Goal: Transaction & Acquisition: Obtain resource

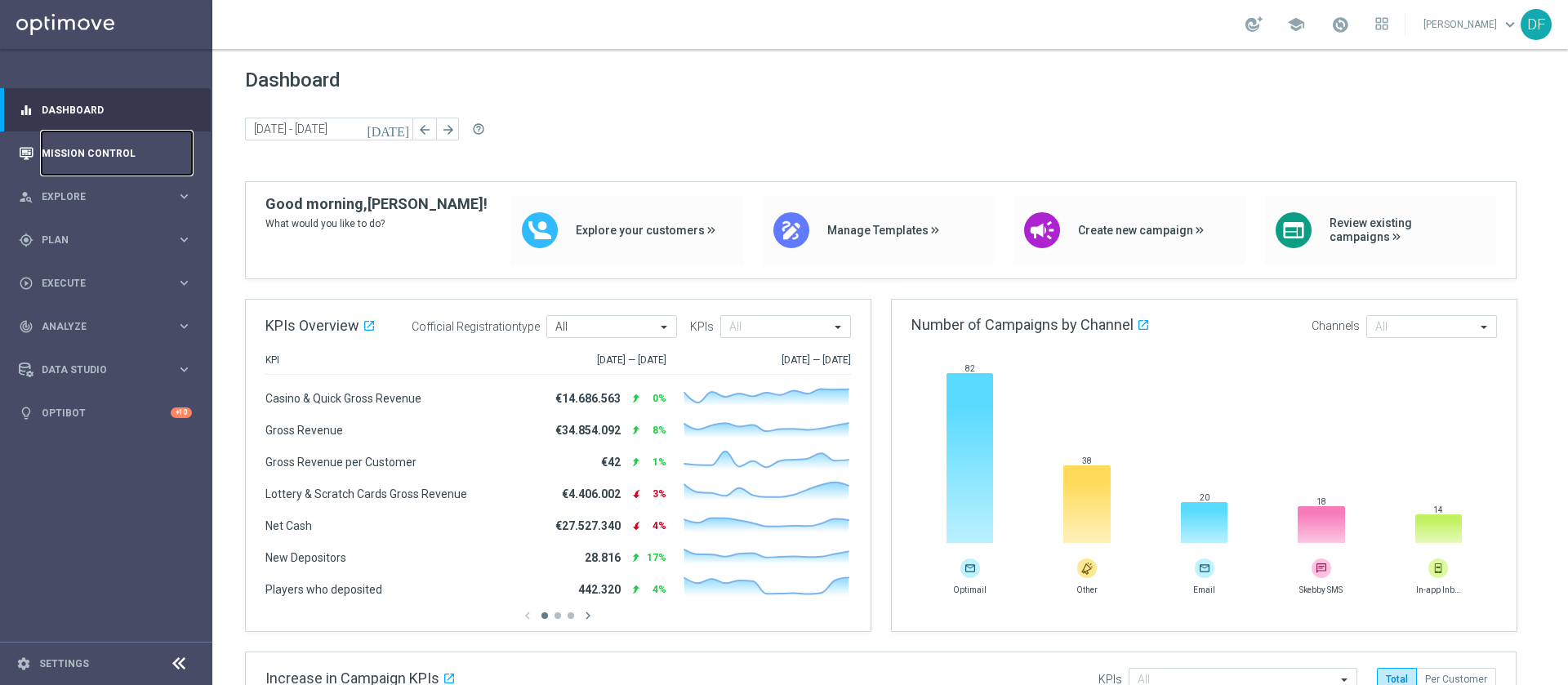
click at [107, 144] on link "Mission Control" at bounding box center [116, 153] width 150 height 44
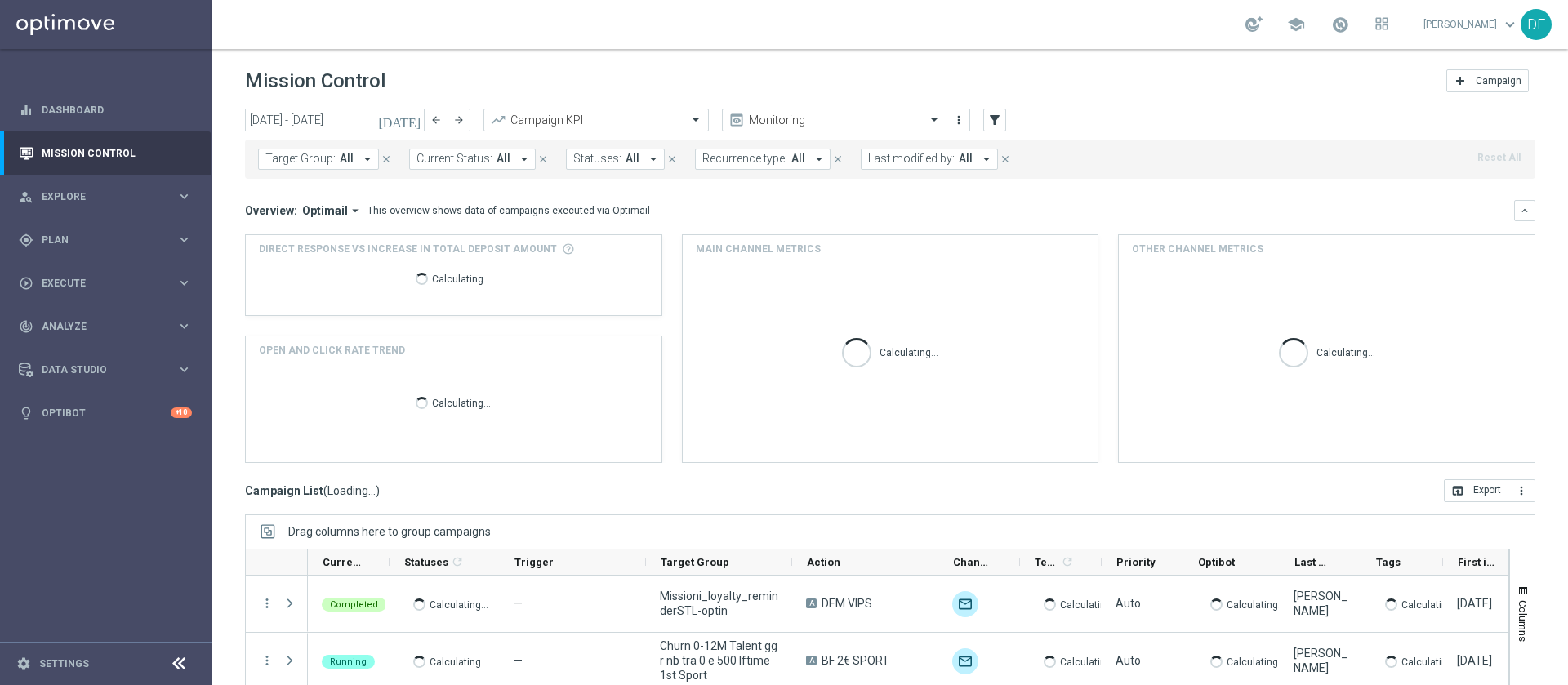
click at [979, 165] on icon "arrow_drop_down" at bounding box center [986, 159] width 15 height 15
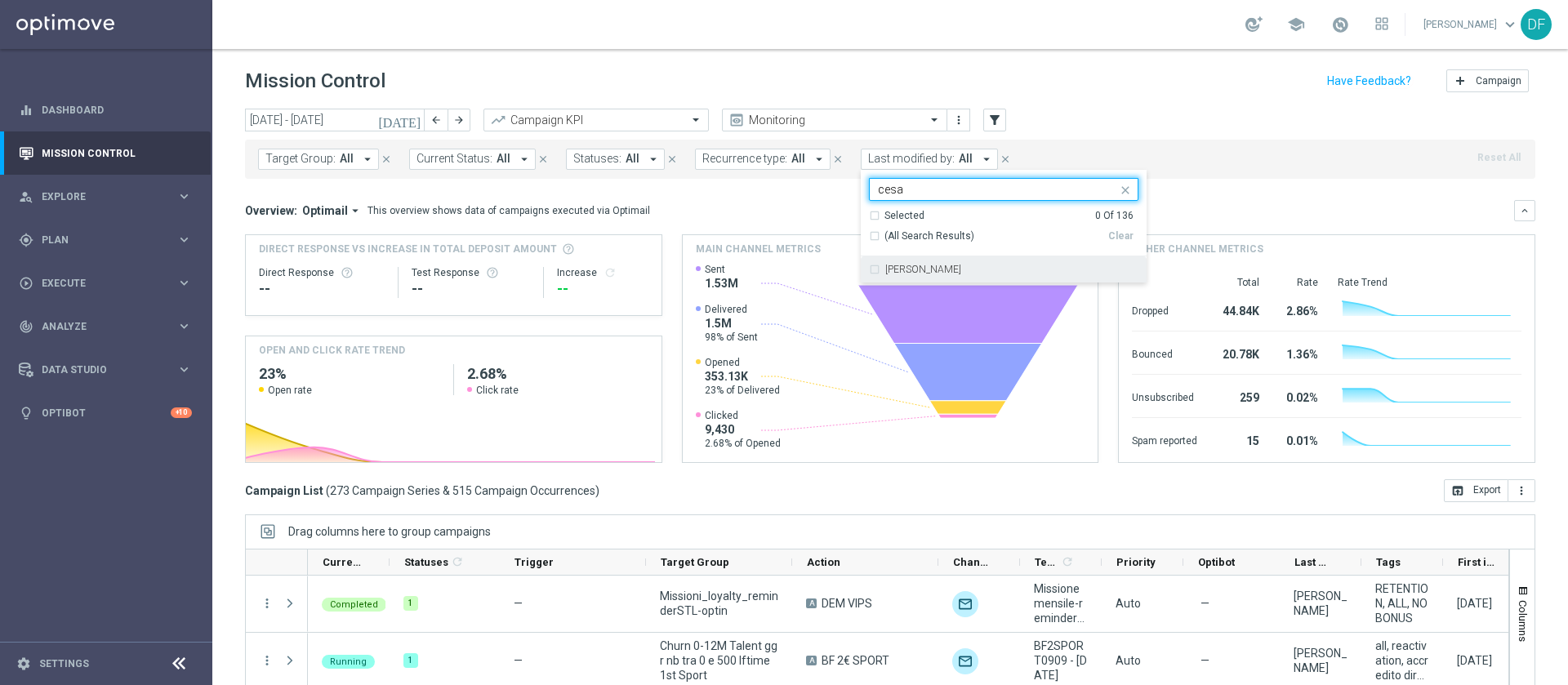
click at [921, 274] on label "[PERSON_NAME]" at bounding box center [924, 269] width 75 height 10
type input "cesa"
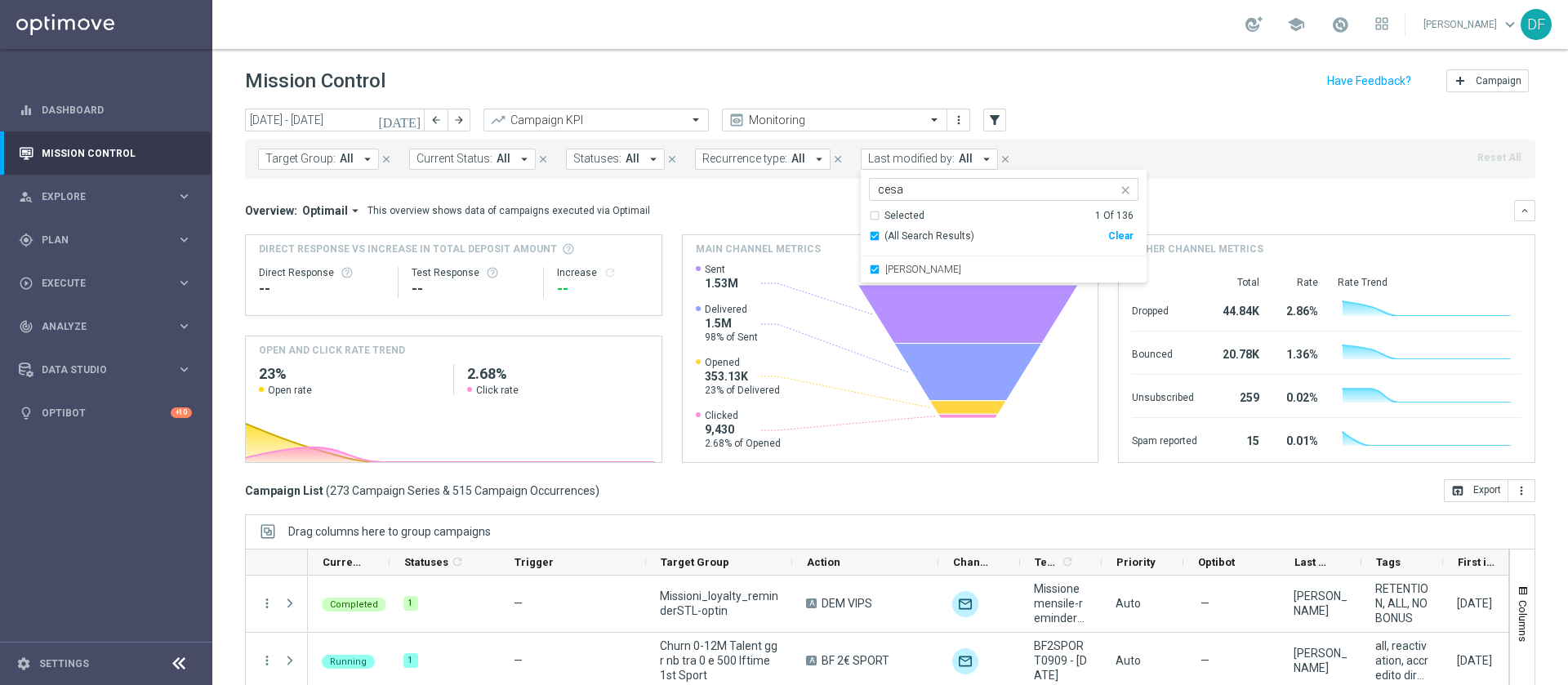
click at [1191, 129] on div "[DATE] [DATE] - [DATE] arrow_back arrow_forward Campaign KPI trending_up Monito…" at bounding box center [891, 120] width 1291 height 25
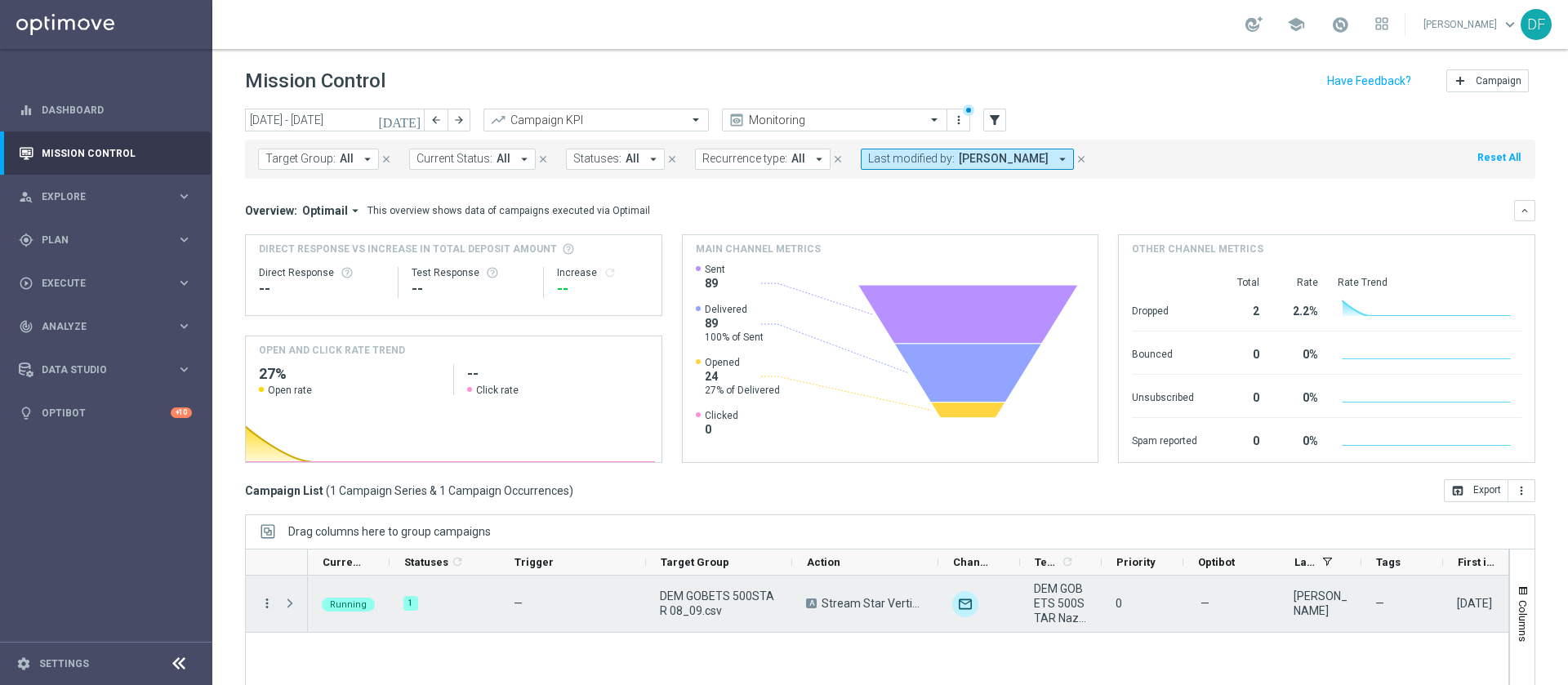
click at [266, 605] on icon "more_vert" at bounding box center [267, 603] width 15 height 15
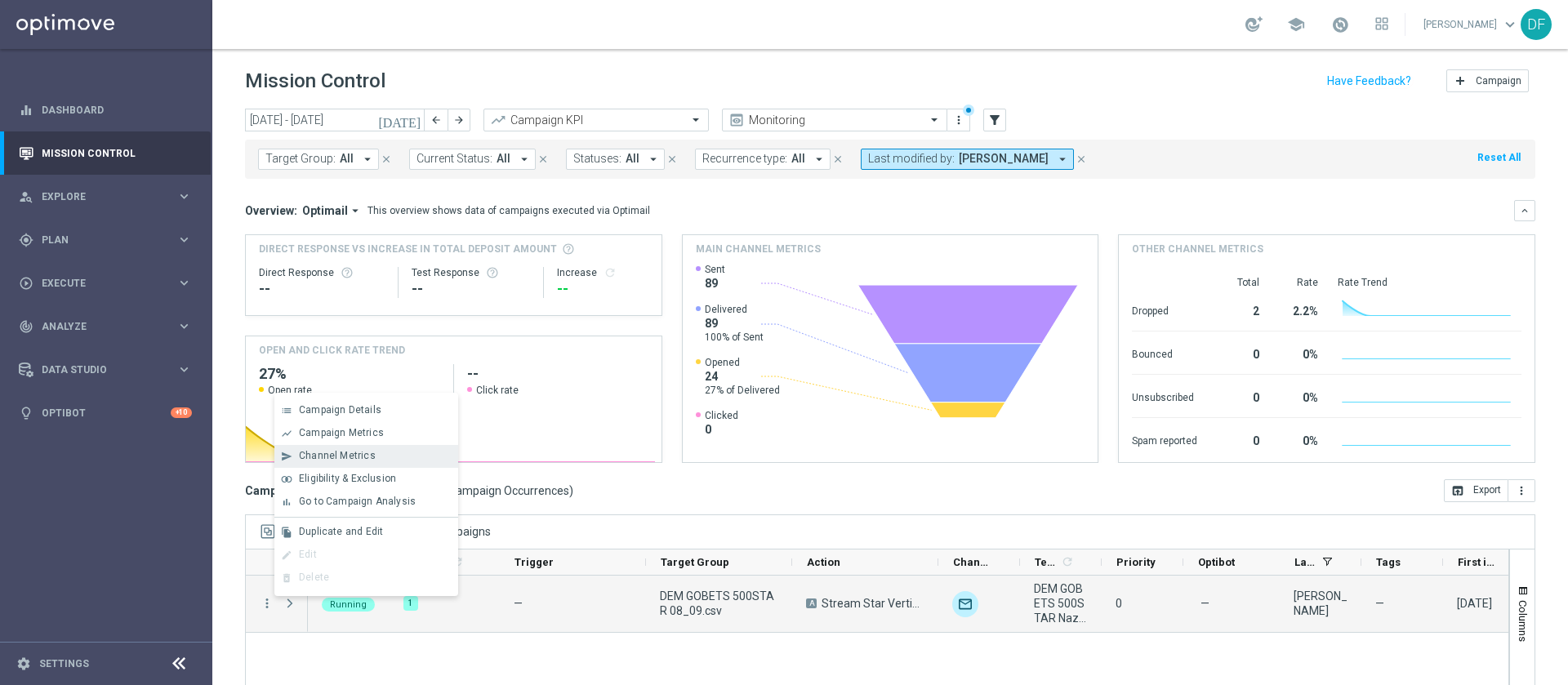
click at [333, 453] on span "Channel Metrics" at bounding box center [337, 456] width 76 height 12
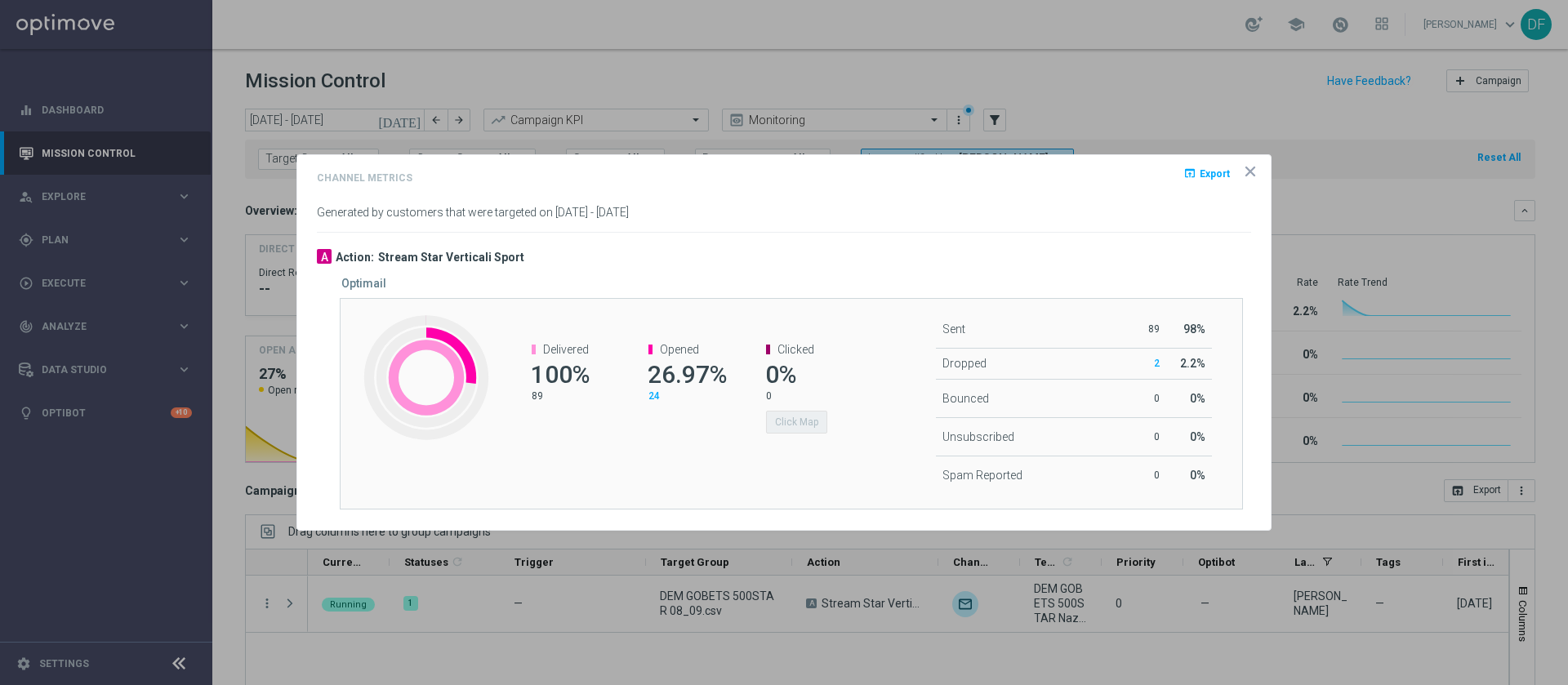
click at [1250, 173] on icon "icon" at bounding box center [1250, 172] width 8 height 8
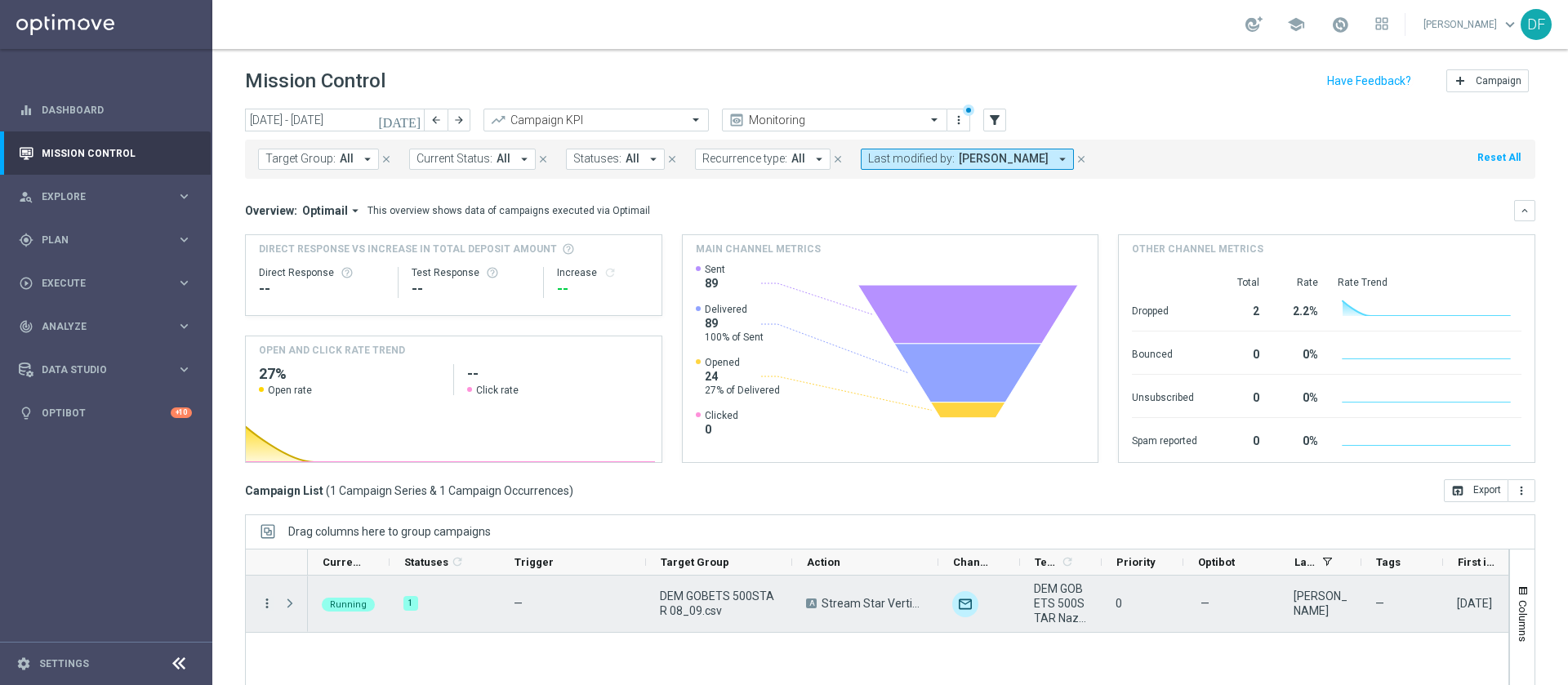
click at [267, 602] on icon "more_vert" at bounding box center [267, 603] width 15 height 15
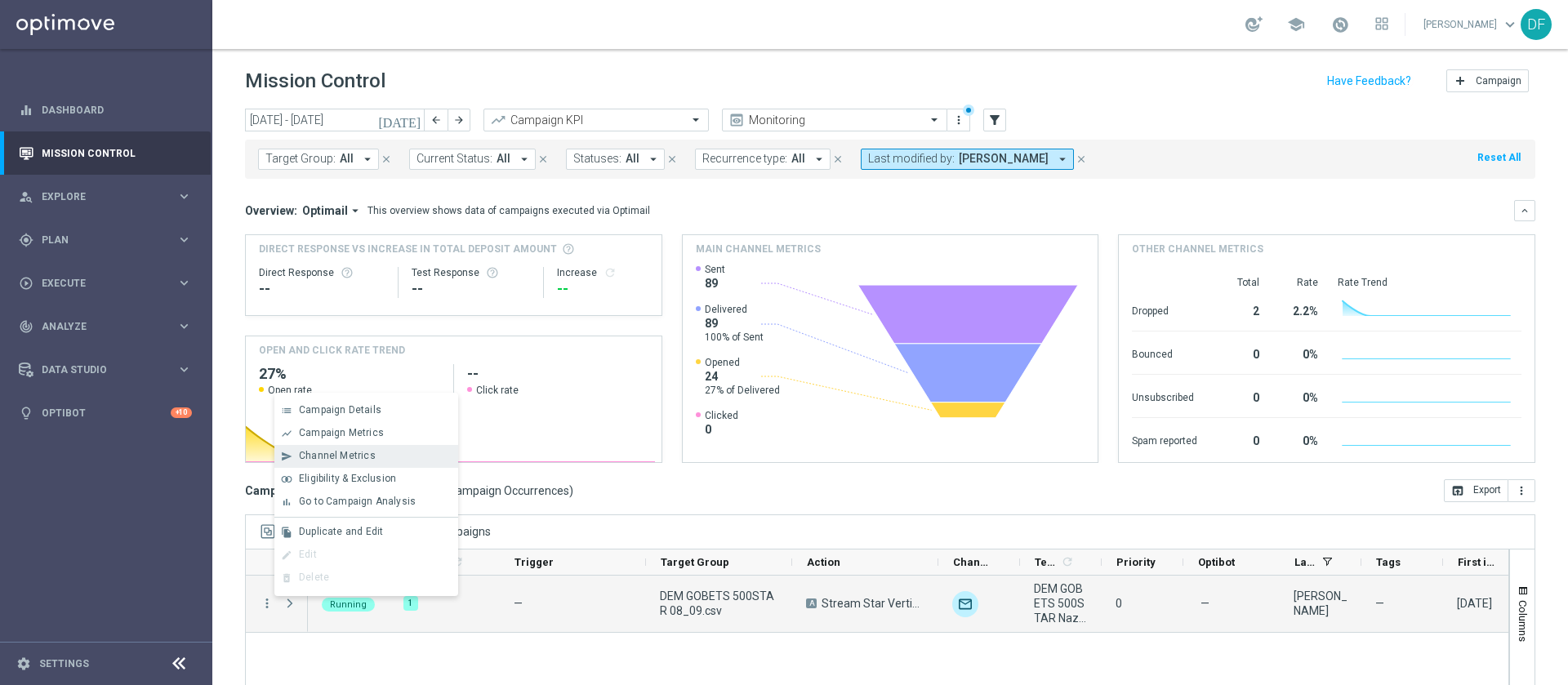
click at [360, 448] on div "send Channel Metrics" at bounding box center [365, 456] width 184 height 23
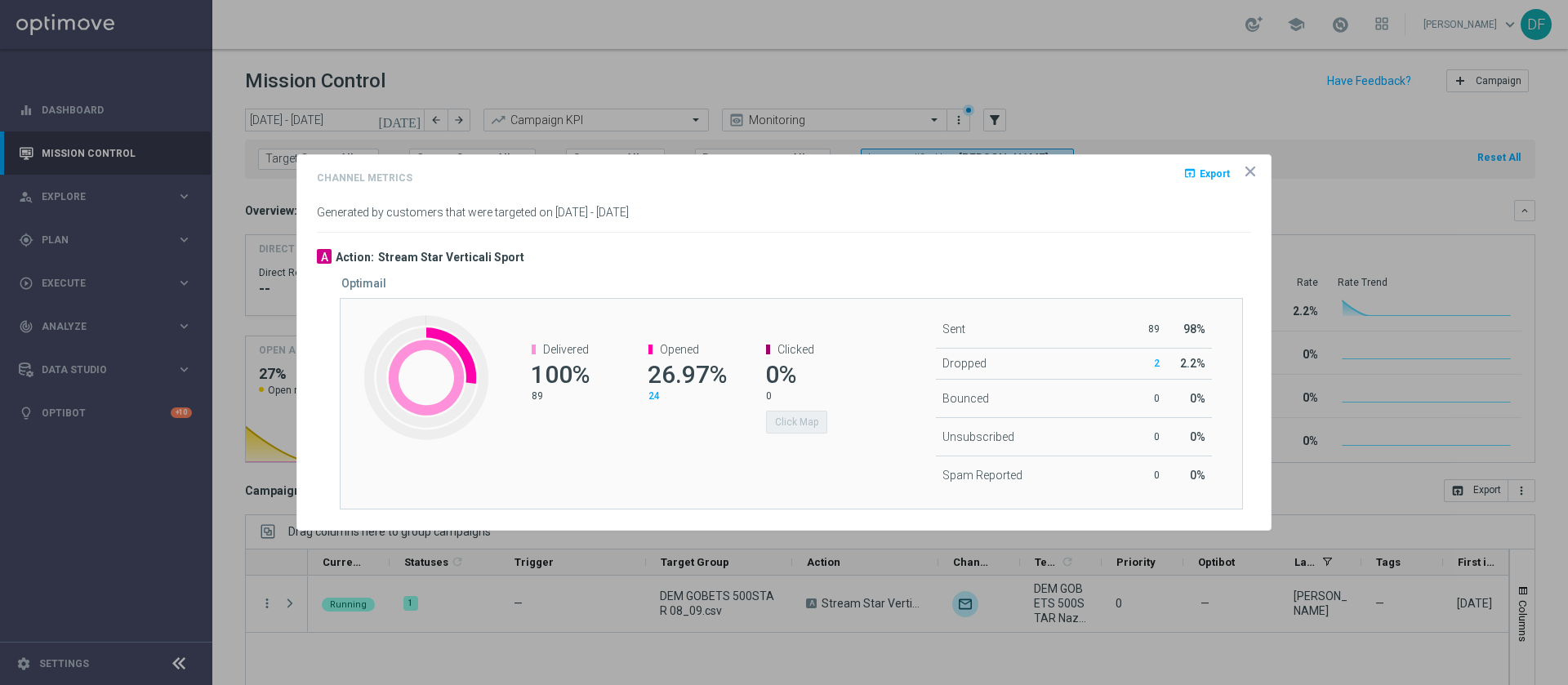
click at [652, 395] on span "24" at bounding box center [654, 396] width 12 height 12
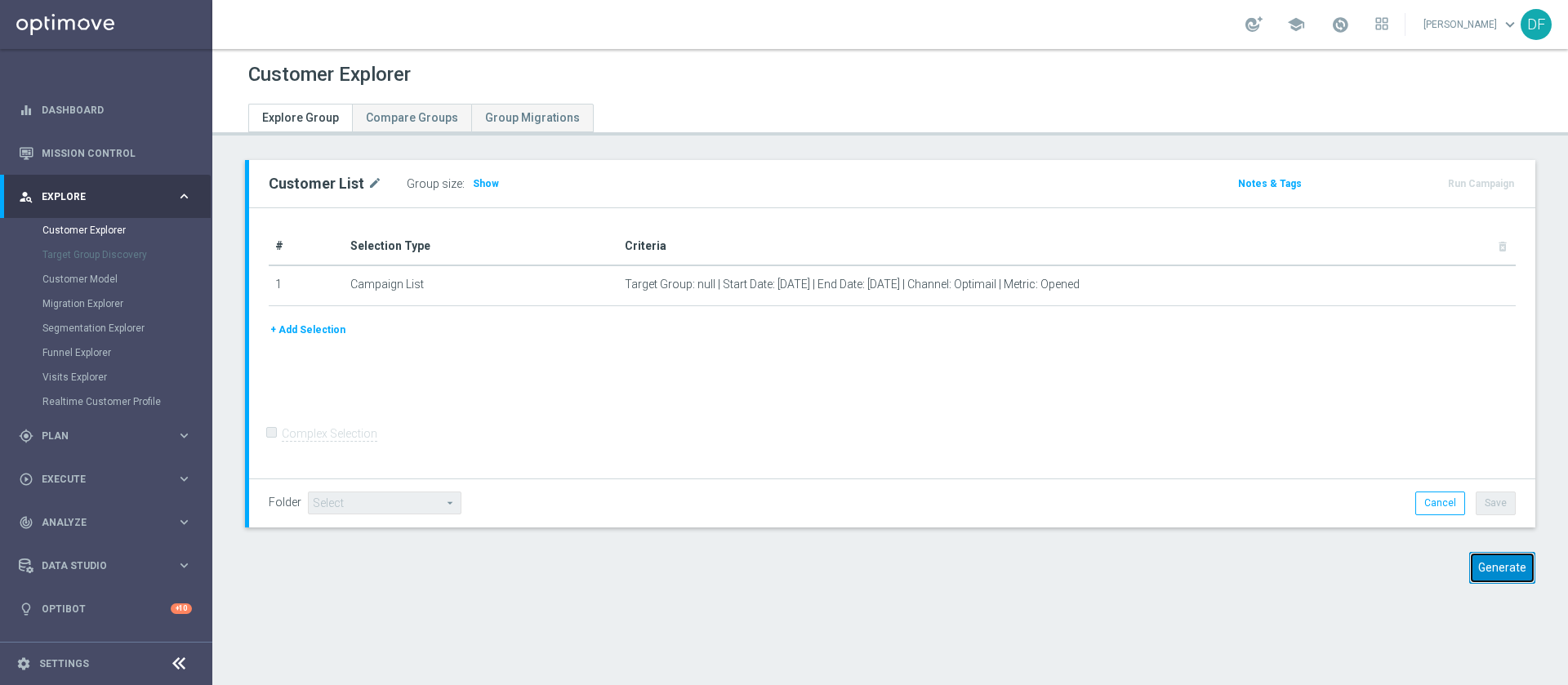
click at [1480, 570] on button "Generate" at bounding box center [1502, 568] width 67 height 32
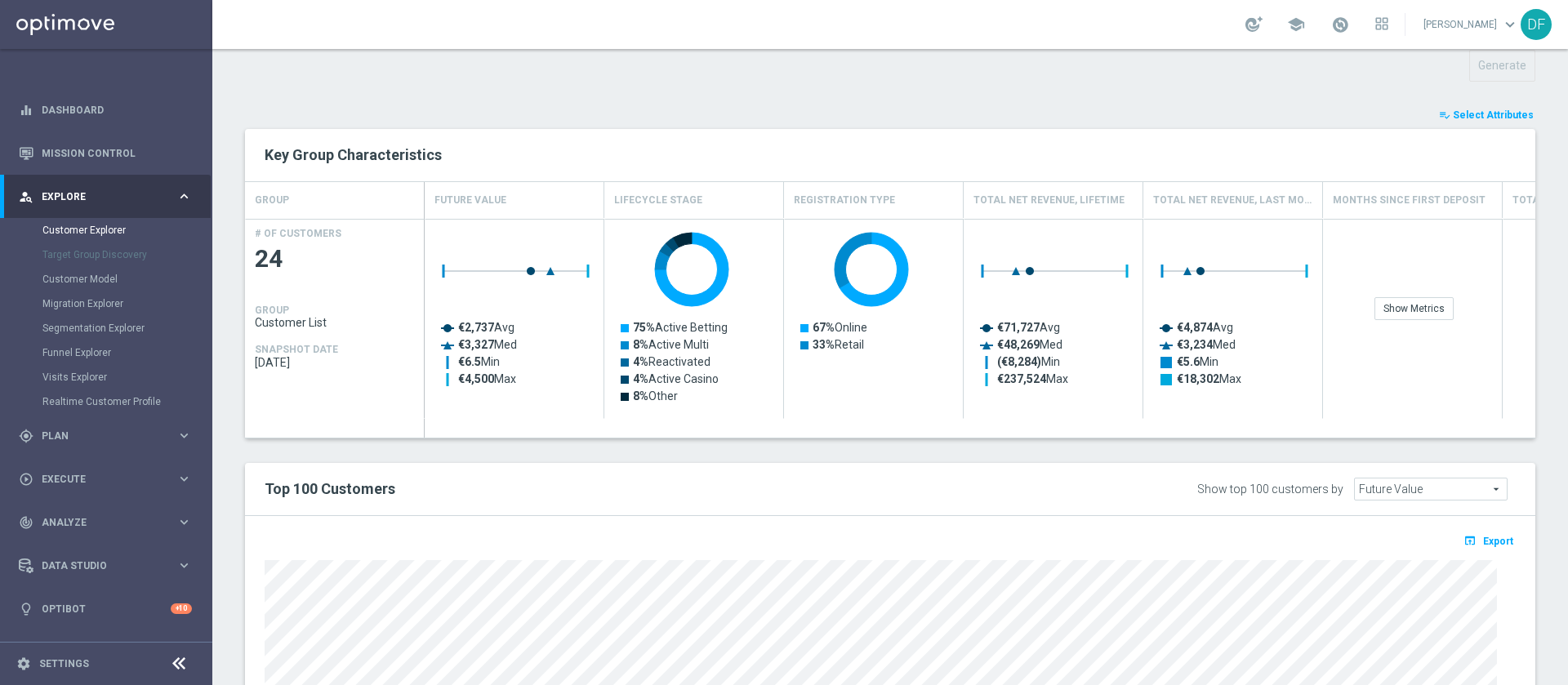
scroll to position [677, 0]
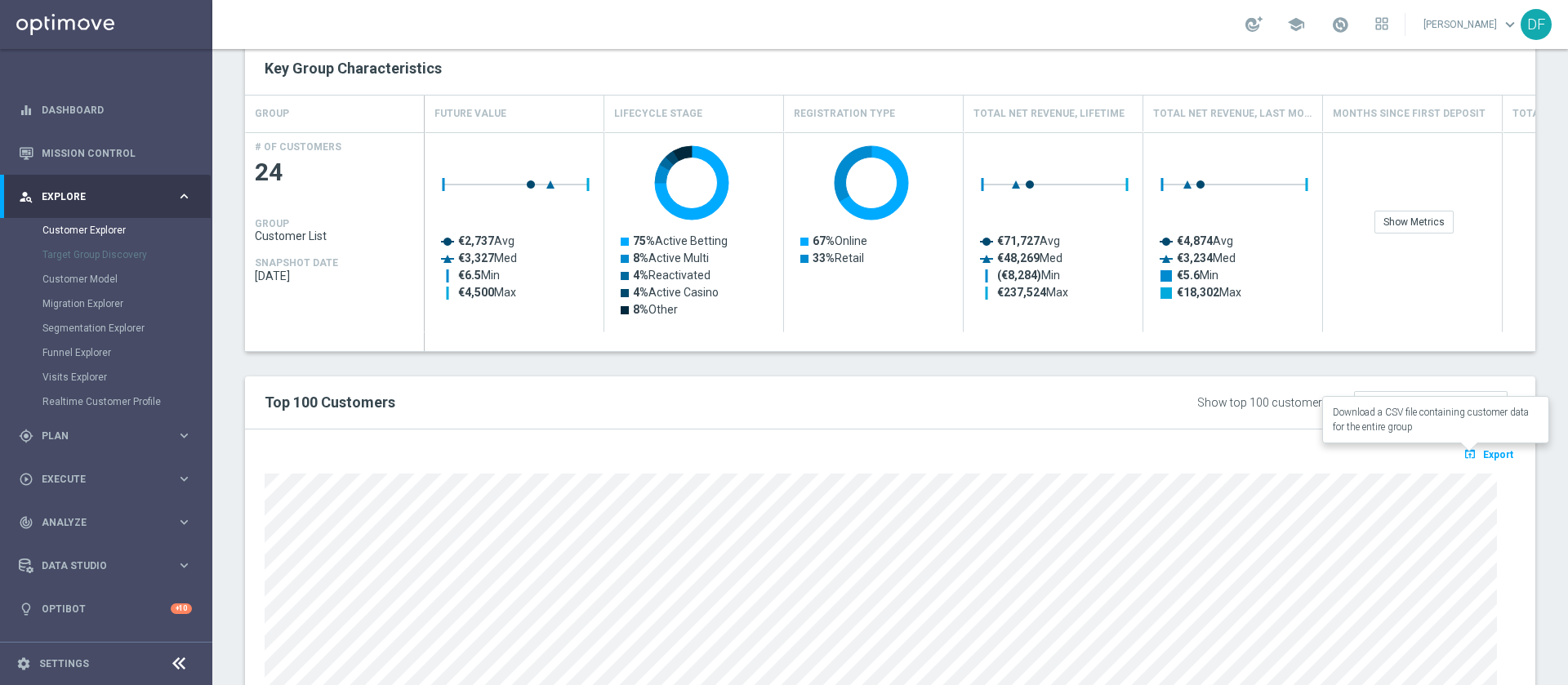
click at [1485, 455] on span "Export" at bounding box center [1498, 455] width 30 height 12
